Goal: Task Accomplishment & Management: Use online tool/utility

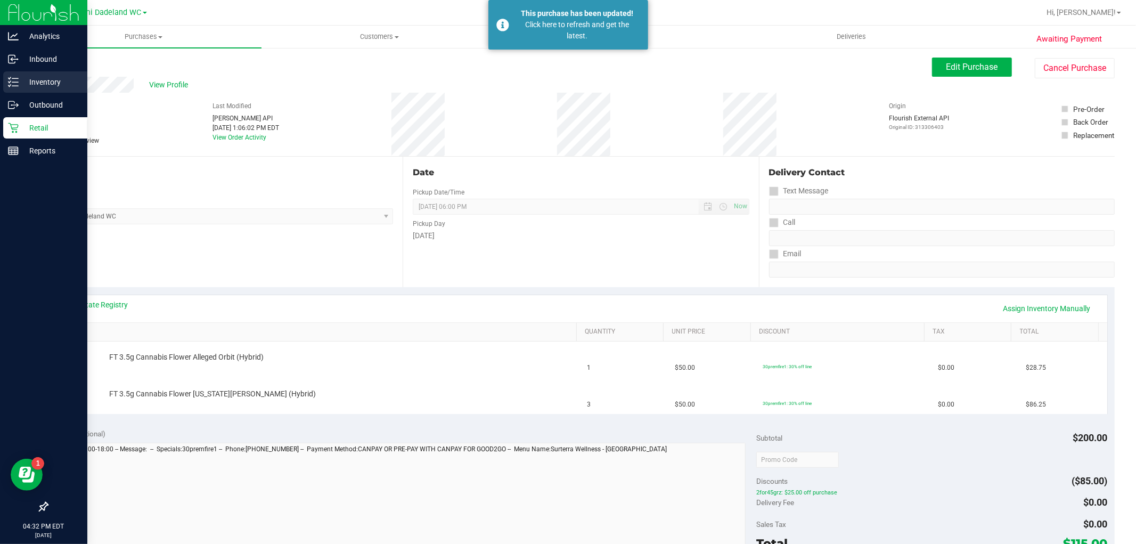
click at [19, 86] on p "Inventory" at bounding box center [51, 82] width 64 height 13
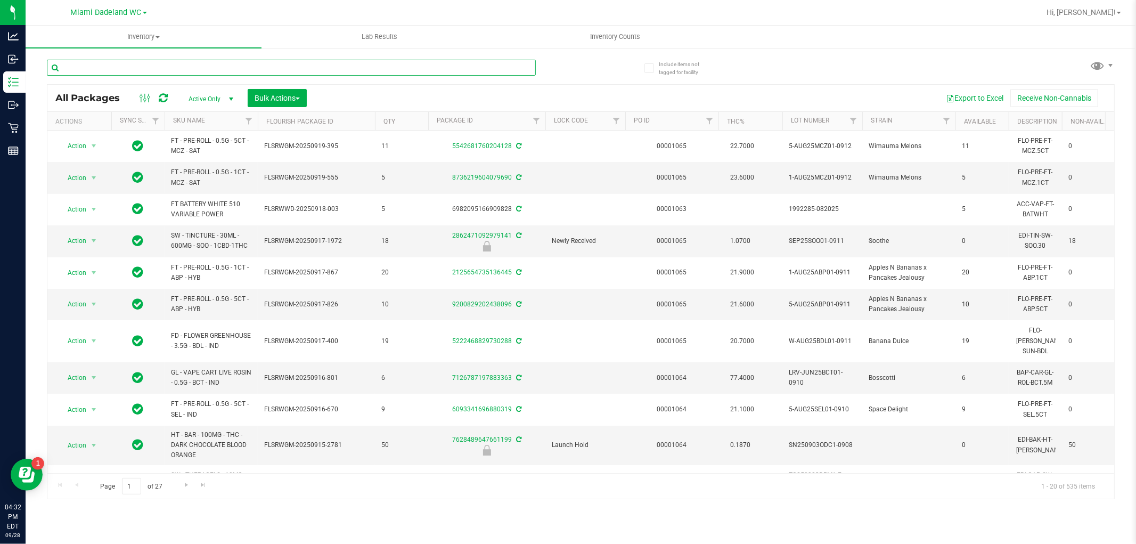
click at [133, 68] on input "text" at bounding box center [291, 68] width 489 height 16
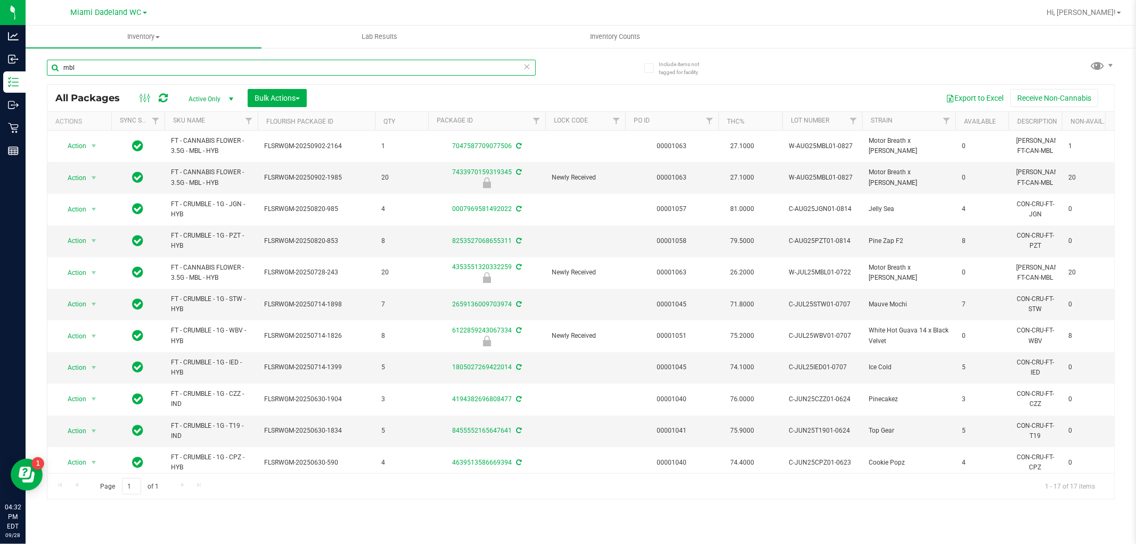
type input "mbl"
click at [218, 114] on th "SKU Name" at bounding box center [211, 121] width 93 height 19
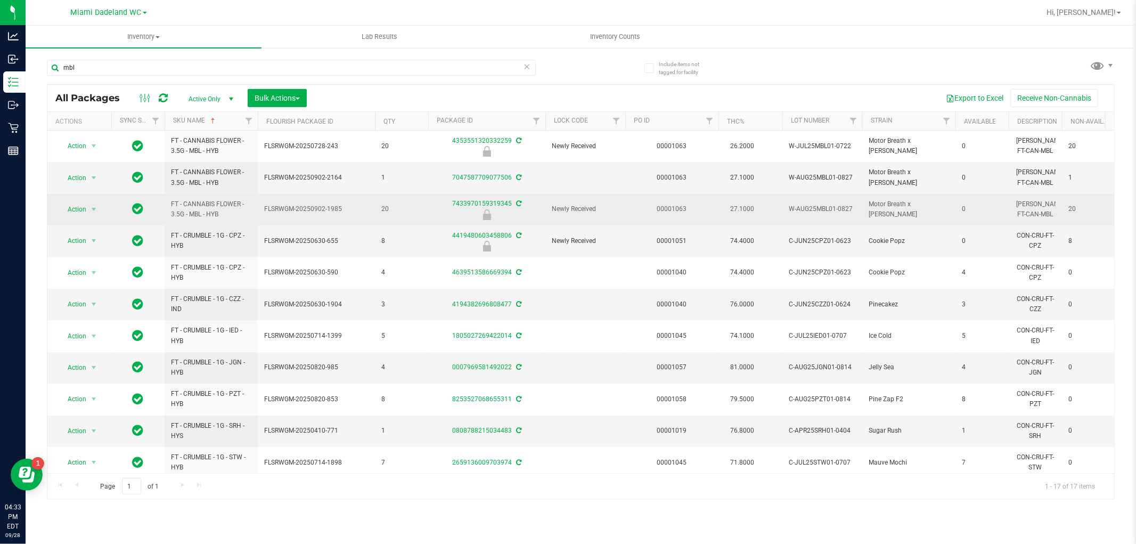
click at [72, 211] on span "Action" at bounding box center [72, 209] width 29 height 15
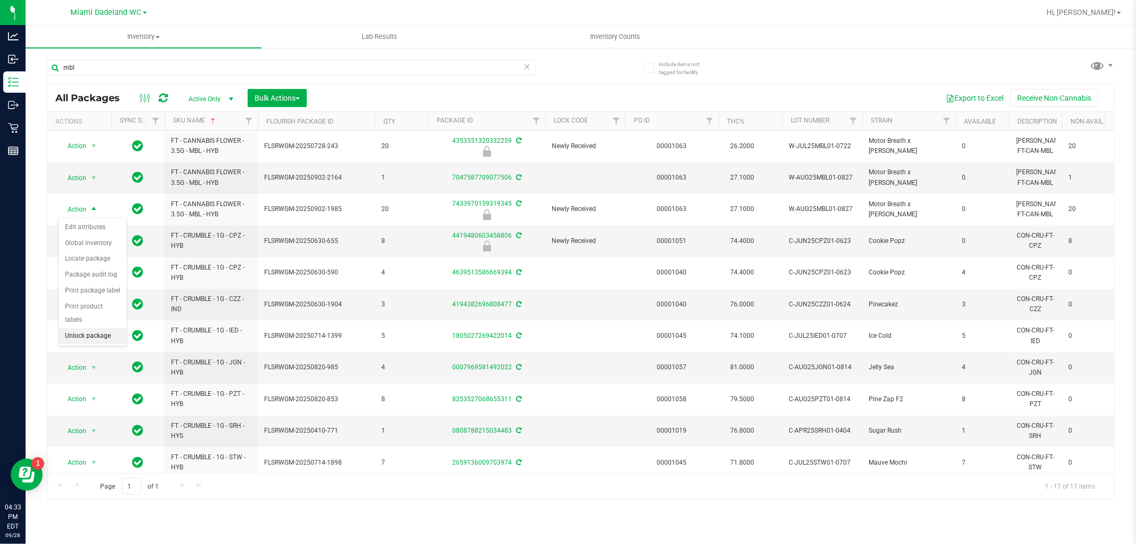
click at [80, 334] on li "Unlock package" at bounding box center [93, 336] width 68 height 16
